Goal: Task Accomplishment & Management: Manage account settings

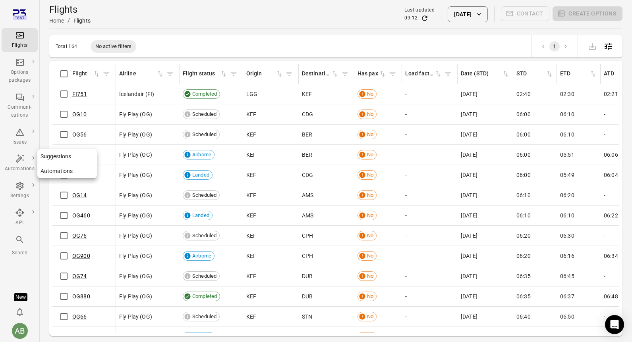
click at [16, 167] on div "Automations" at bounding box center [20, 169] width 30 height 8
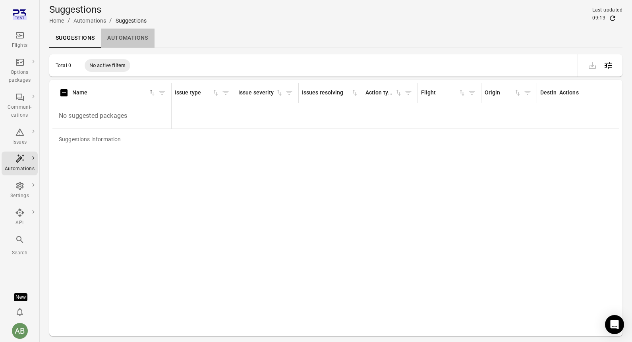
click at [133, 39] on link "Automations" at bounding box center [127, 38] width 53 height 19
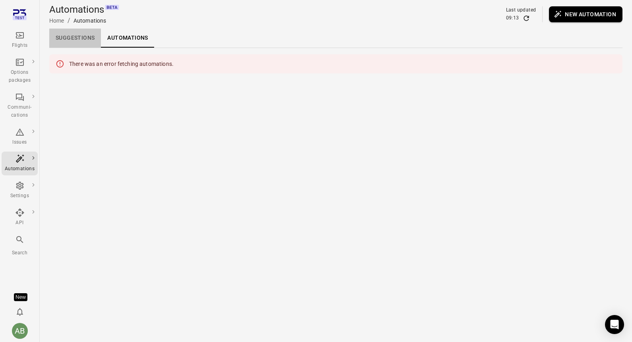
click at [76, 38] on link "Suggestions" at bounding box center [75, 38] width 52 height 19
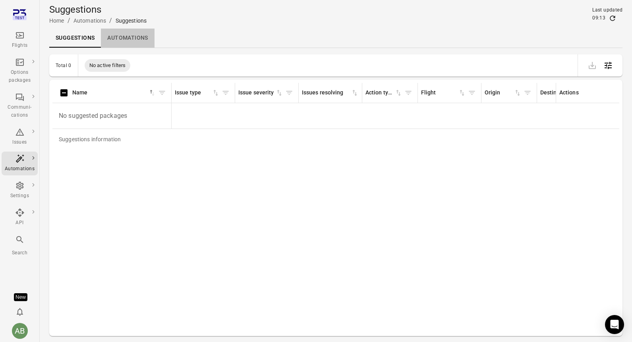
click at [126, 36] on link "Automations" at bounding box center [127, 38] width 53 height 19
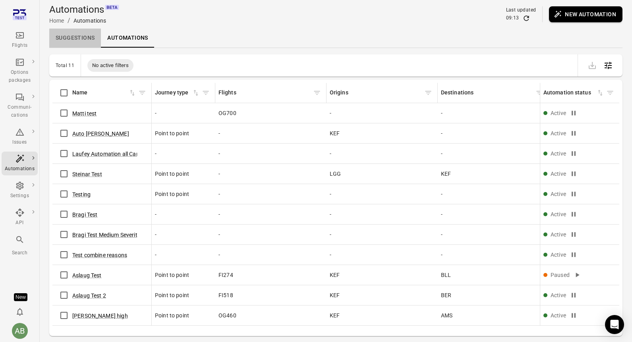
click at [78, 40] on link "Suggestions" at bounding box center [75, 38] width 52 height 19
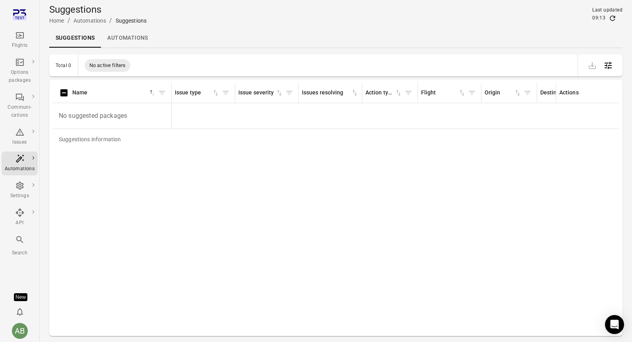
click at [119, 41] on link "Automations" at bounding box center [127, 38] width 53 height 19
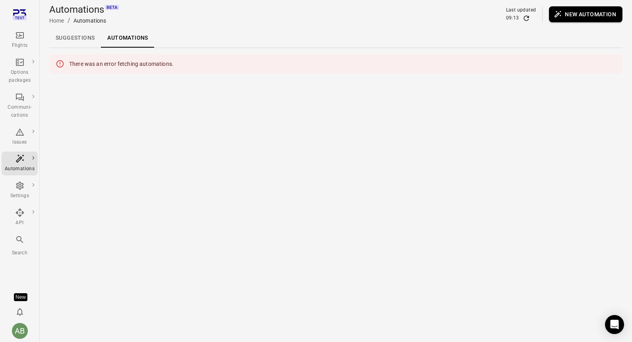
click at [68, 33] on link "Suggestions" at bounding box center [75, 38] width 52 height 19
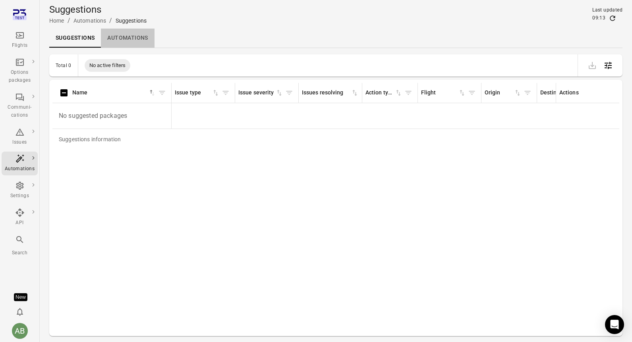
click at [118, 39] on link "Automations" at bounding box center [127, 38] width 53 height 19
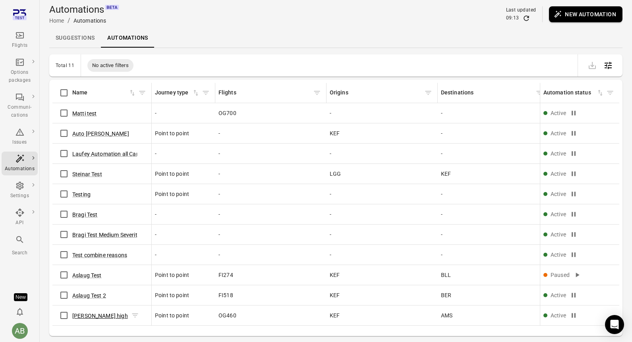
click at [87, 318] on button "[PERSON_NAME] high" at bounding box center [100, 316] width 56 height 8
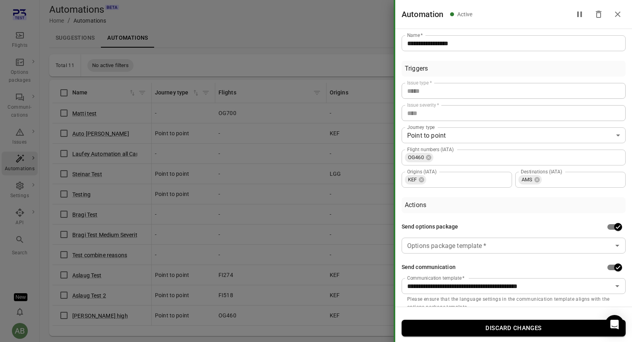
scroll to position [11, 0]
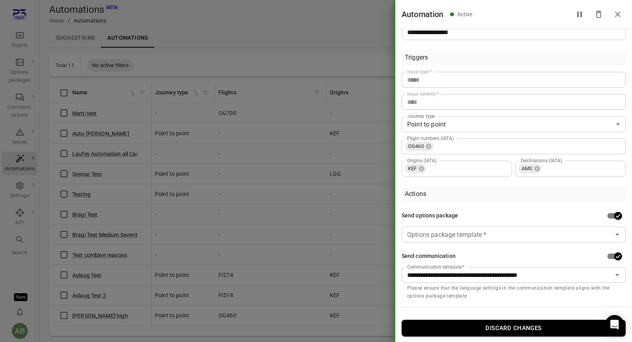
click at [619, 15] on icon "Close drawer" at bounding box center [618, 15] width 10 height 10
click at [516, 240] on input "Options package template   *" at bounding box center [507, 234] width 206 height 11
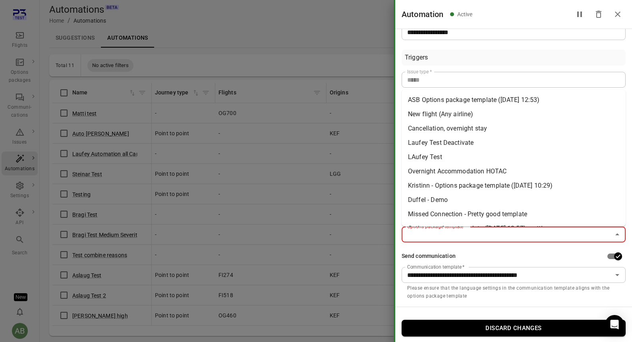
click at [442, 100] on li "ASB Options package template (13 Aug 2025 12:53)" at bounding box center [514, 100] width 224 height 14
type input "**********"
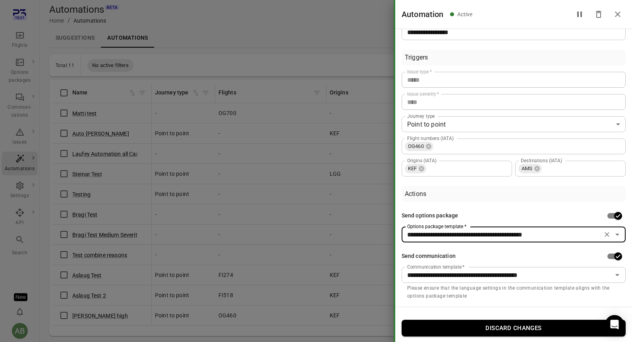
click at [534, 197] on div "Actions" at bounding box center [514, 194] width 224 height 16
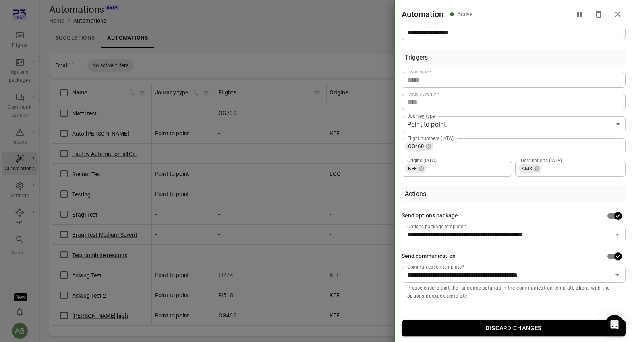
click at [619, 17] on icon "Close drawer" at bounding box center [618, 15] width 10 height 10
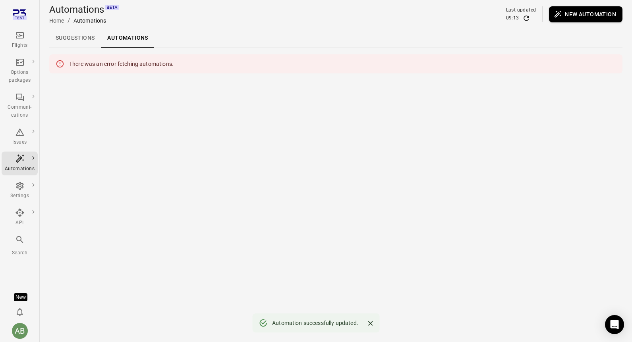
click at [79, 36] on link "Suggestions" at bounding box center [75, 38] width 52 height 19
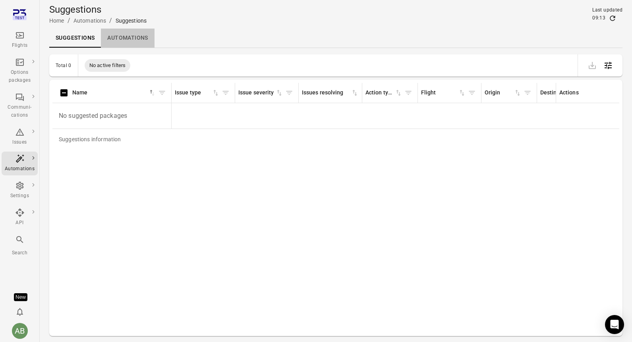
click at [118, 41] on link "Automations" at bounding box center [127, 38] width 53 height 19
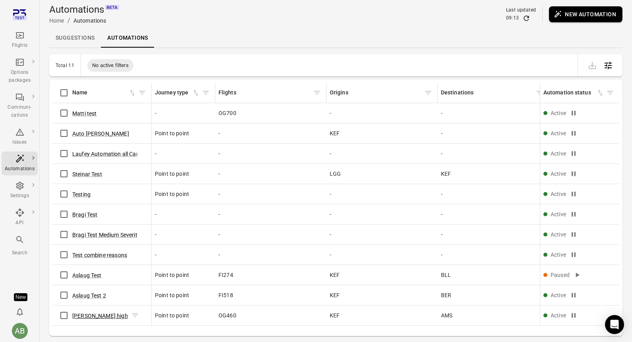
click at [98, 315] on button "[PERSON_NAME] high" at bounding box center [100, 316] width 56 height 8
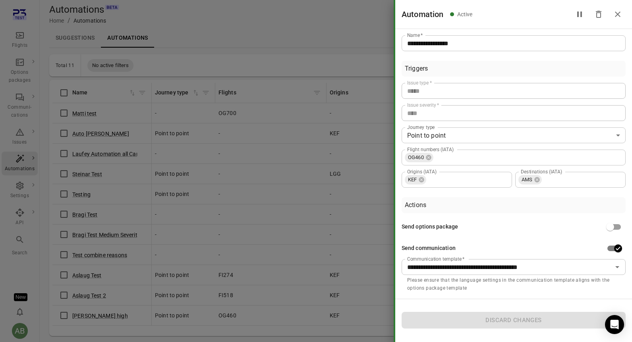
click at [620, 15] on icon "Close drawer" at bounding box center [618, 15] width 10 height 10
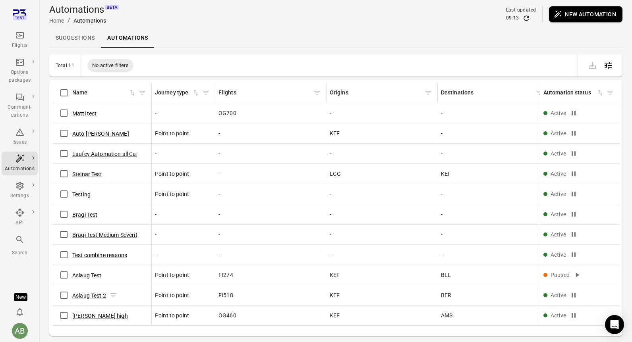
click at [89, 296] on button "Aslaug Test 2" at bounding box center [89, 296] width 34 height 8
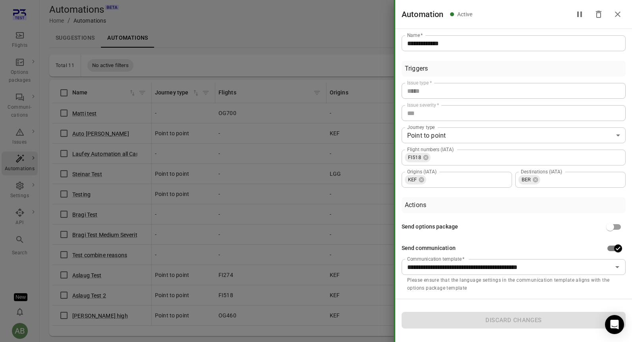
click at [619, 14] on icon "Close drawer" at bounding box center [618, 15] width 10 height 10
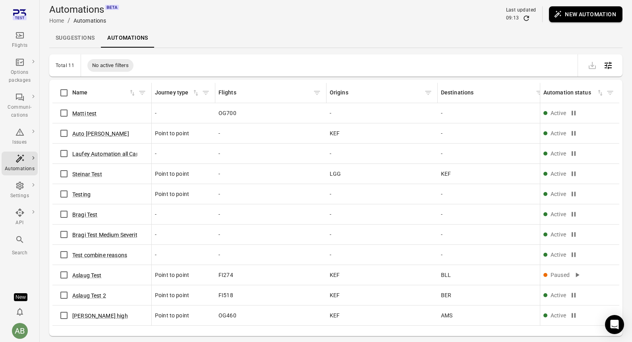
click at [298, 27] on div "Automations Home / Automations Last updated 09:13 New automation" at bounding box center [335, 14] width 573 height 29
click at [86, 176] on button "Steinar Test" at bounding box center [87, 174] width 30 height 8
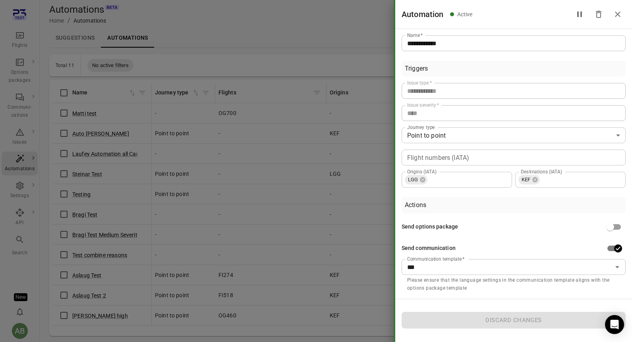
click at [618, 15] on icon "Close drawer" at bounding box center [618, 15] width 10 height 10
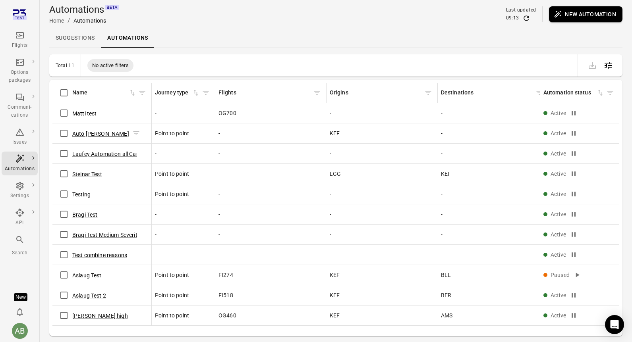
click at [96, 133] on button "Auto [PERSON_NAME]" at bounding box center [100, 134] width 57 height 8
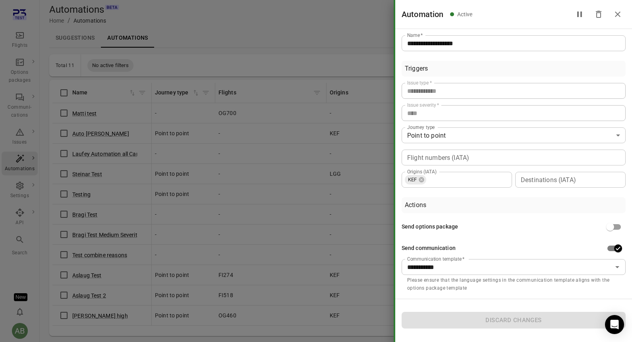
click at [620, 16] on icon "Close drawer" at bounding box center [618, 15] width 6 height 6
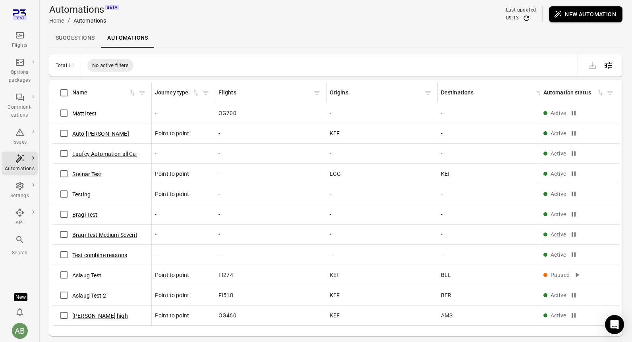
click at [84, 39] on link "Suggestions" at bounding box center [75, 38] width 52 height 19
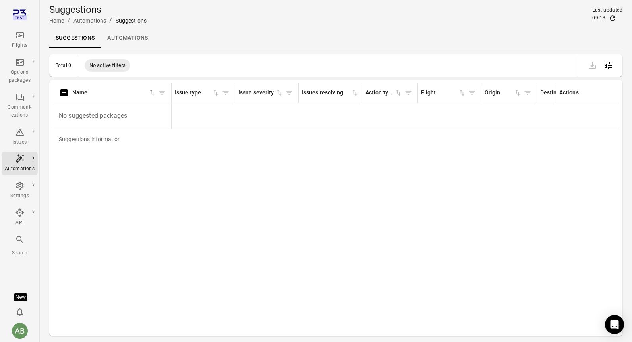
click at [121, 39] on link "Automations" at bounding box center [127, 38] width 53 height 19
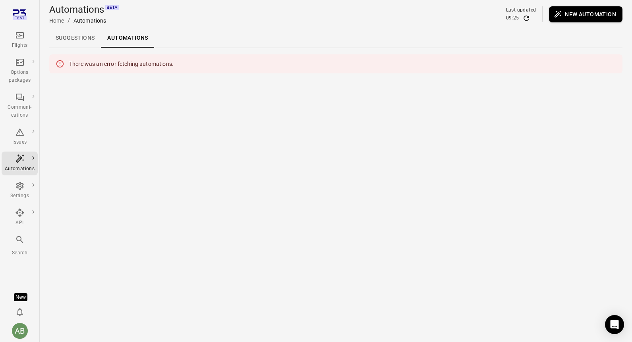
click at [76, 36] on link "Suggestions" at bounding box center [75, 38] width 52 height 19
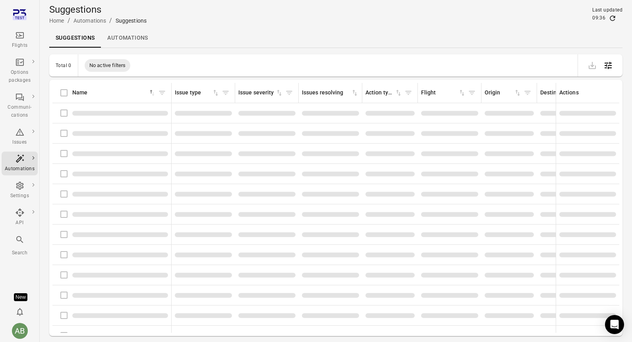
click at [114, 38] on link "Automations" at bounding box center [127, 38] width 53 height 19
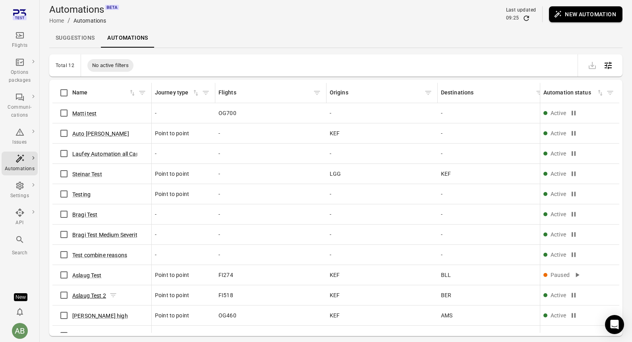
click at [95, 295] on button "Aslaug Test 2" at bounding box center [89, 296] width 34 height 8
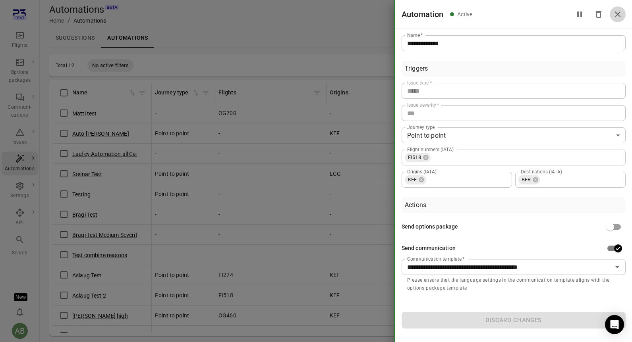
click at [617, 15] on icon "Close drawer" at bounding box center [618, 15] width 6 height 6
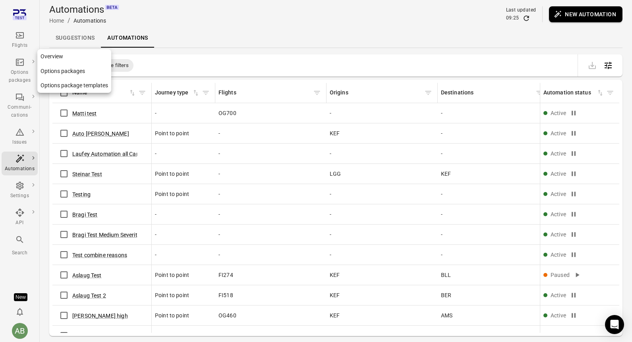
click at [15, 67] on icon "Main navigation" at bounding box center [20, 63] width 10 height 10
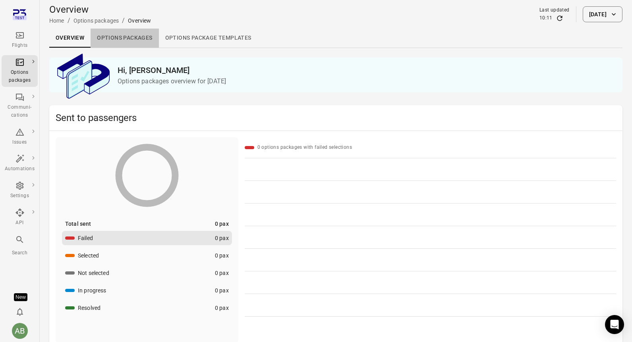
click at [123, 37] on link "Options packages" at bounding box center [125, 38] width 68 height 19
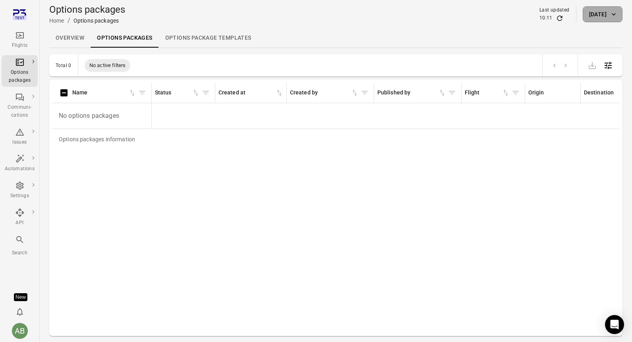
click at [614, 17] on icon "button" at bounding box center [614, 14] width 8 height 8
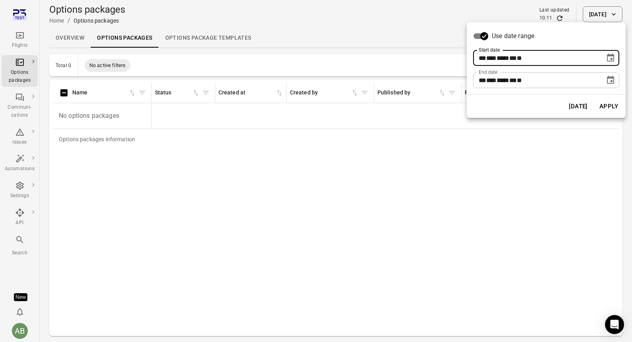
click at [497, 59] on span at bounding box center [497, 58] width 0 height 6
click at [481, 59] on span "**" at bounding box center [483, 58] width 8 height 6
click at [493, 58] on span "***" at bounding box center [491, 58] width 10 height 6
type input "**********"
click at [609, 109] on button "Apply" at bounding box center [608, 106] width 27 height 17
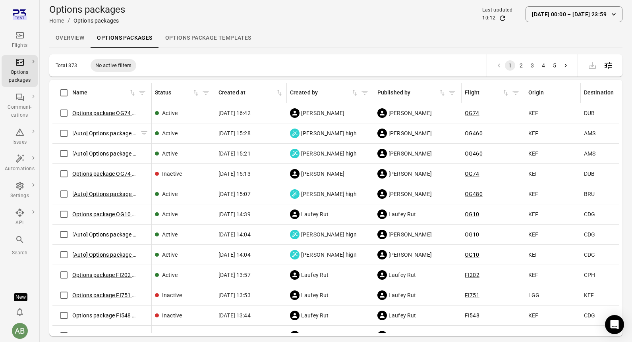
click at [96, 132] on link "[Auto] Options package OG460 ([DATE])" at bounding box center [122, 133] width 101 height 6
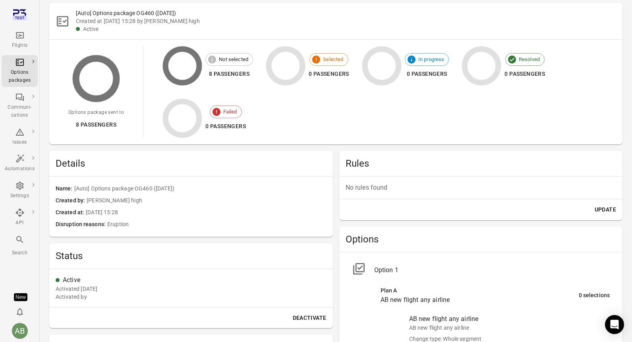
scroll to position [56, 0]
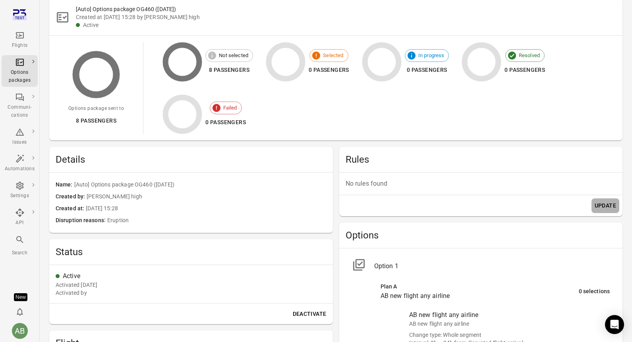
click at [600, 205] on button "Update" at bounding box center [606, 206] width 28 height 15
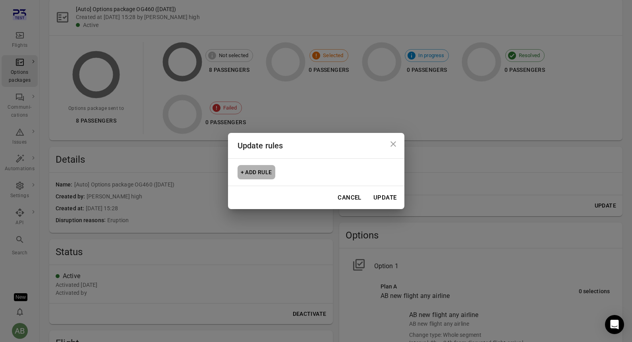
click at [241, 171] on button "+ Add rule" at bounding box center [257, 172] width 38 height 15
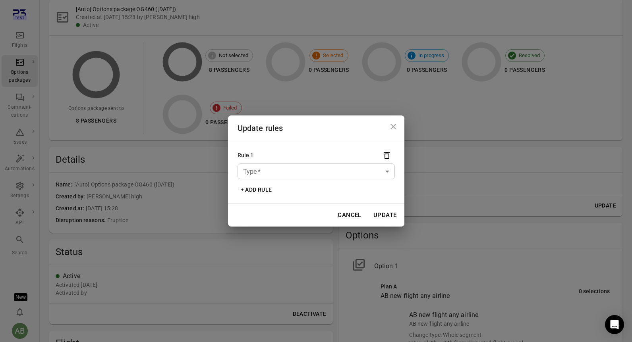
click at [269, 174] on body "Flights Options packages Communi-cations Issues Automations Settings API Search…" at bounding box center [316, 262] width 632 height 636
